Goal: Find specific page/section: Find specific page/section

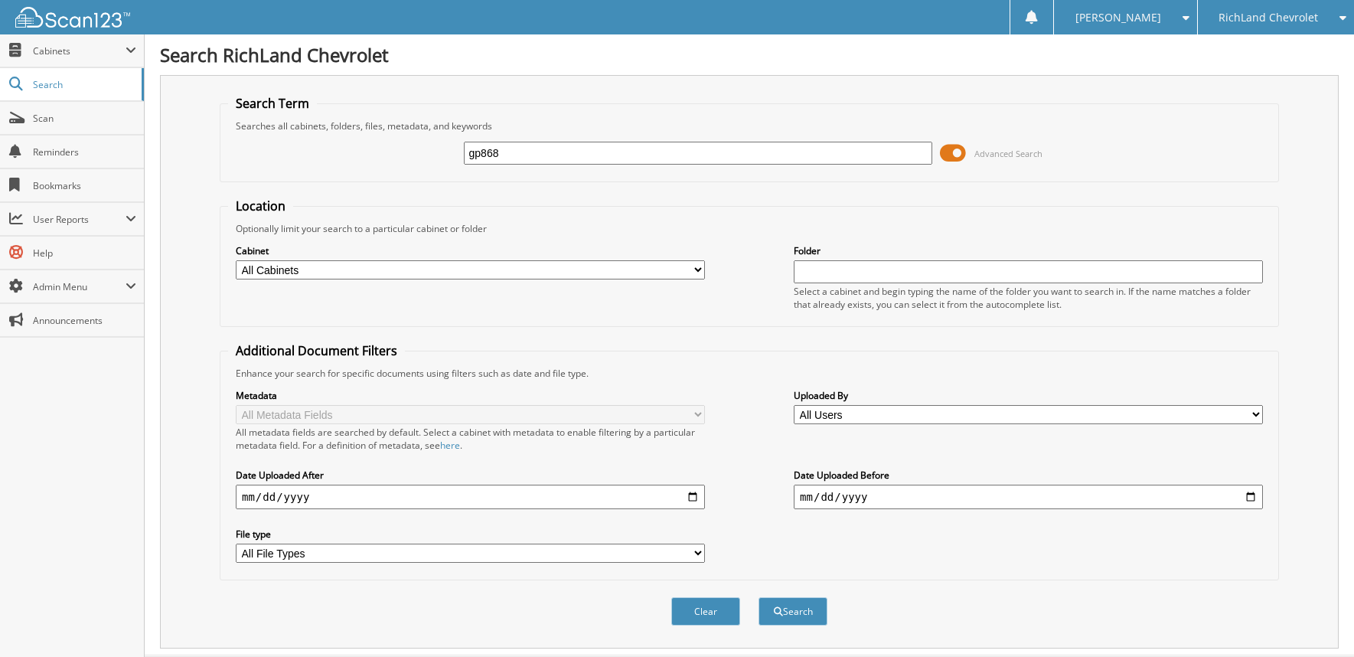
type input "gp868"
click at [759, 597] on button "Search" at bounding box center [793, 611] width 69 height 28
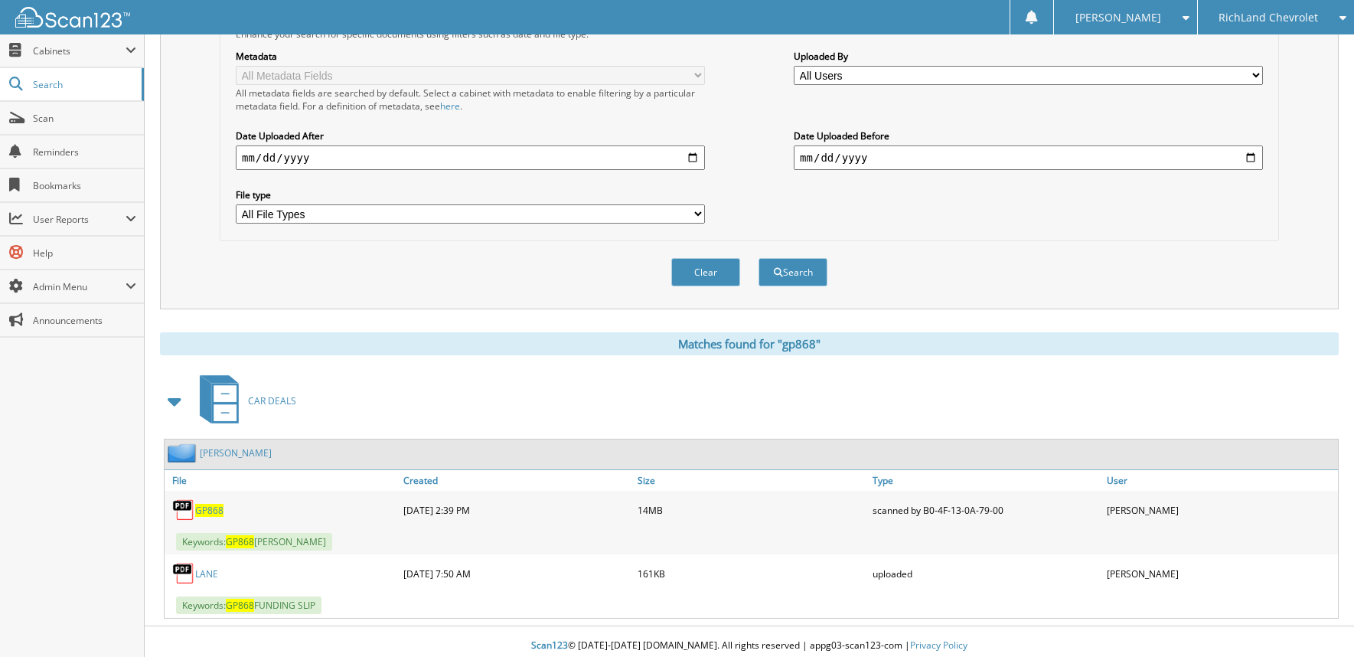
scroll to position [347, 0]
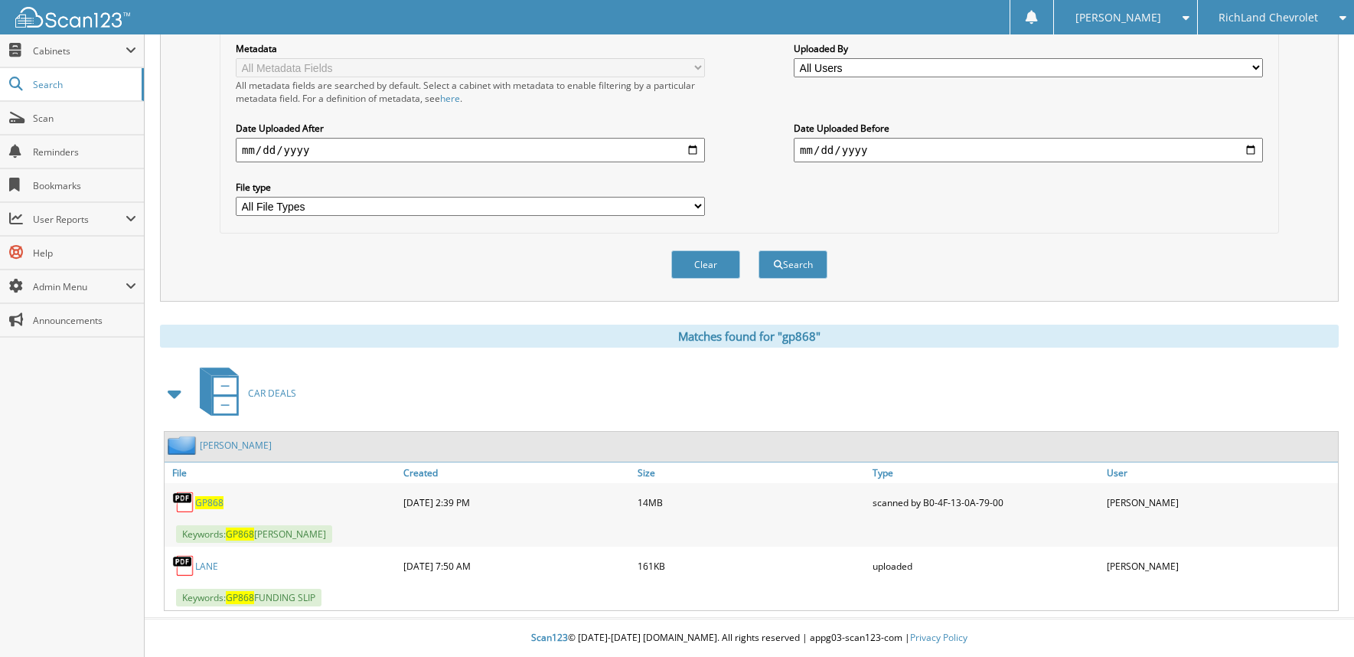
click at [219, 450] on link "LANE, TERESA" at bounding box center [236, 445] width 72 height 13
